Goal: Information Seeking & Learning: Learn about a topic

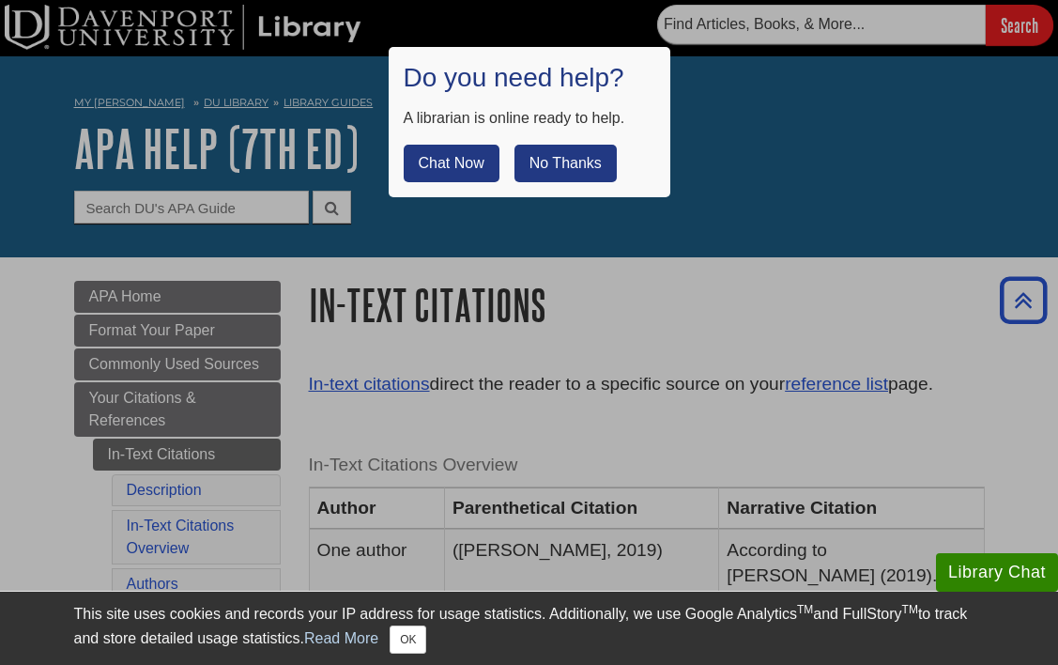
scroll to position [253, 0]
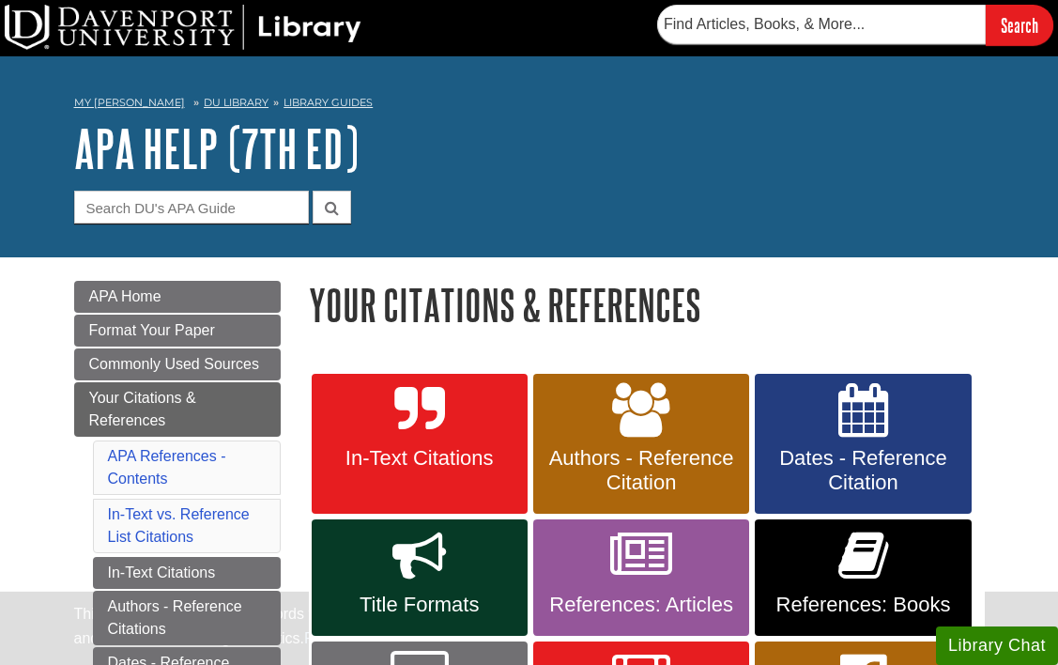
scroll to position [223, 0]
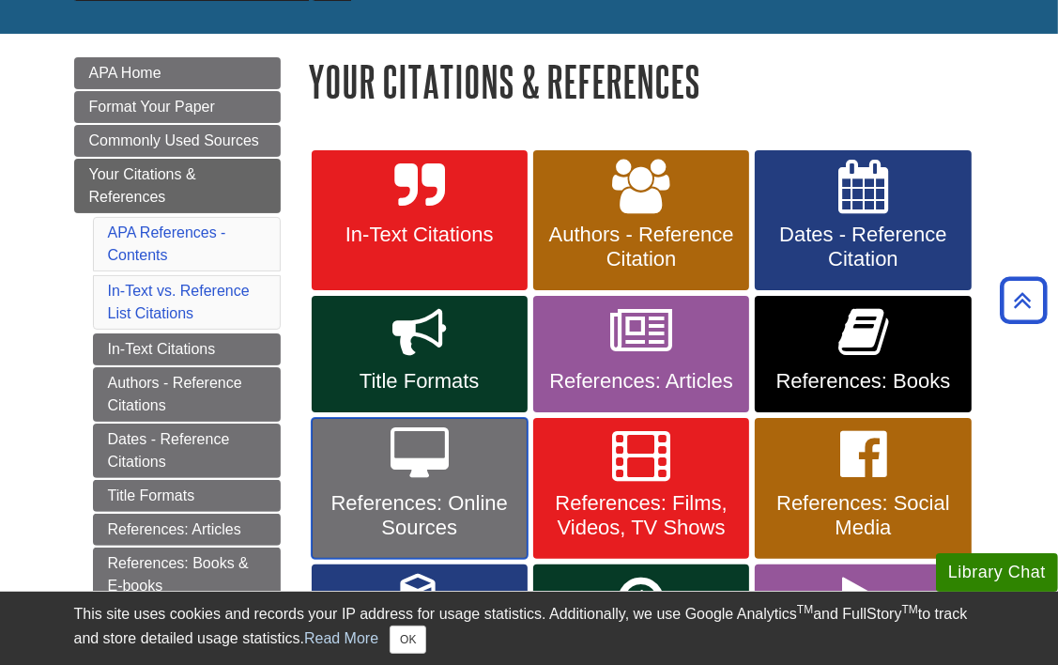
click at [427, 498] on span "References: Online Sources" at bounding box center [420, 515] width 188 height 49
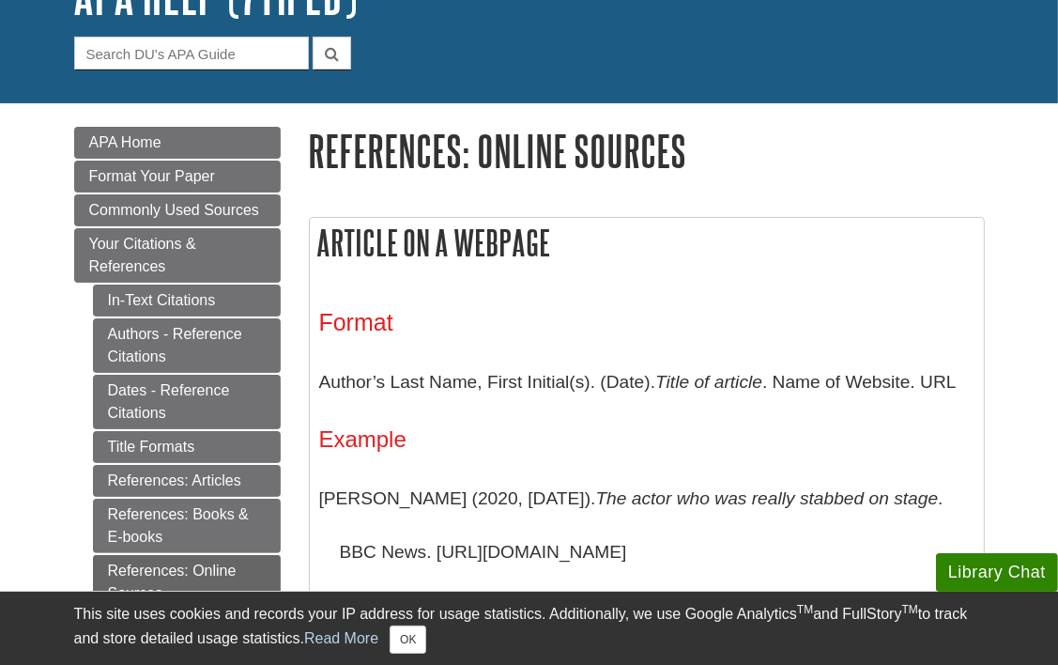
scroll to position [199, 0]
